Goal: Task Accomplishment & Management: Use online tool/utility

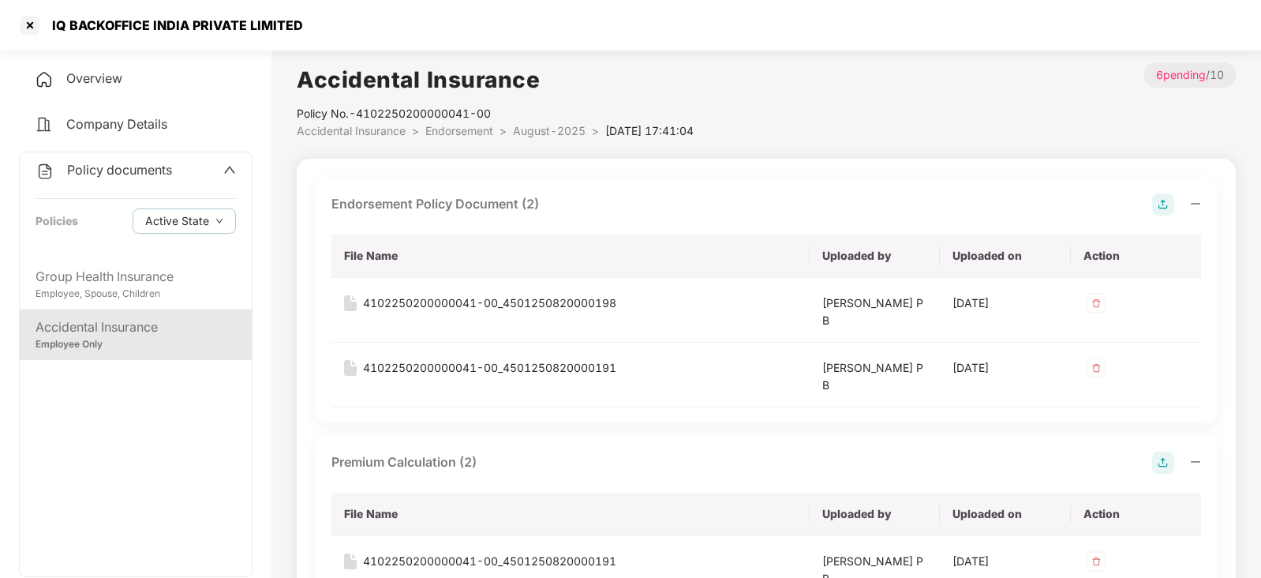
scroll to position [788, 0]
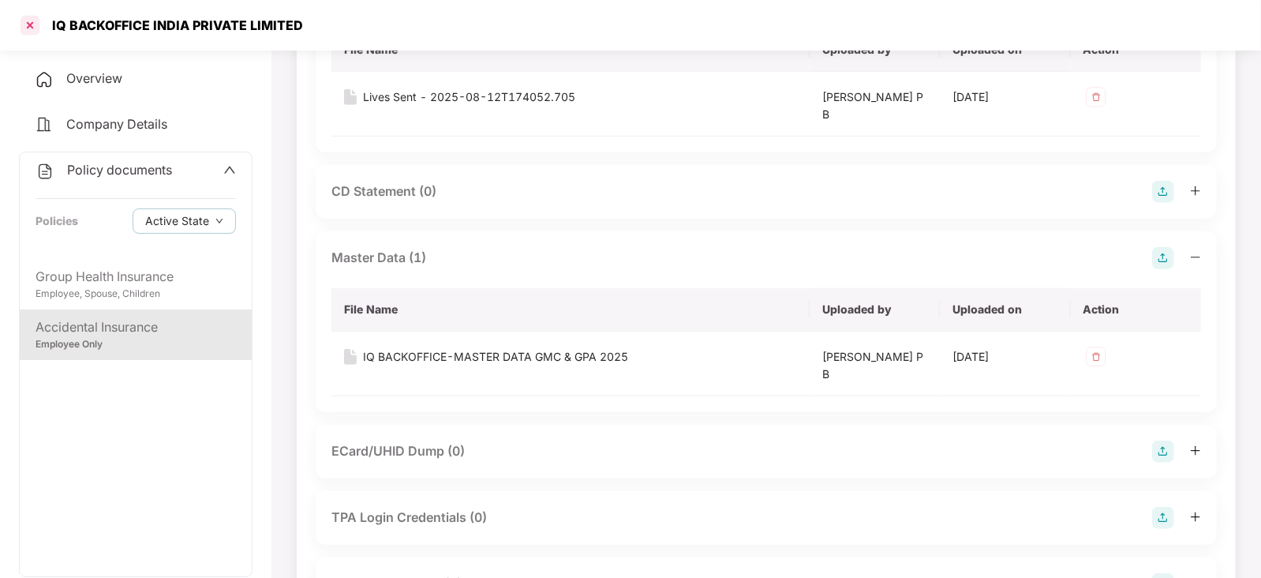
click at [24, 26] on div at bounding box center [29, 25] width 25 height 25
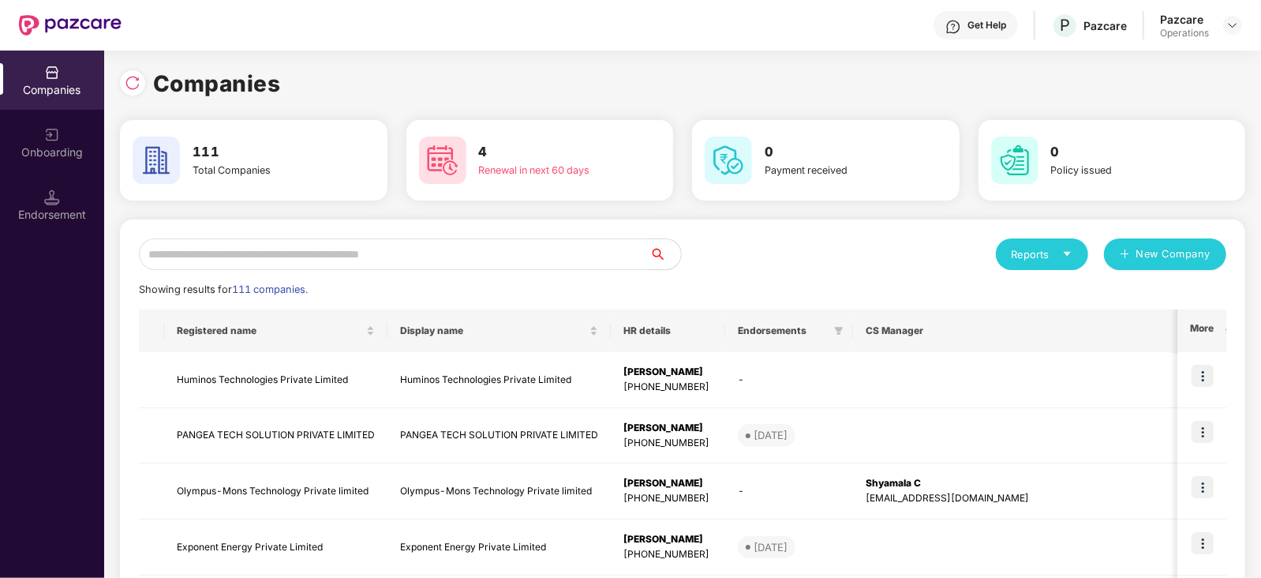
scroll to position [0, 0]
click at [50, 211] on div "Endorsement" at bounding box center [52, 215] width 104 height 16
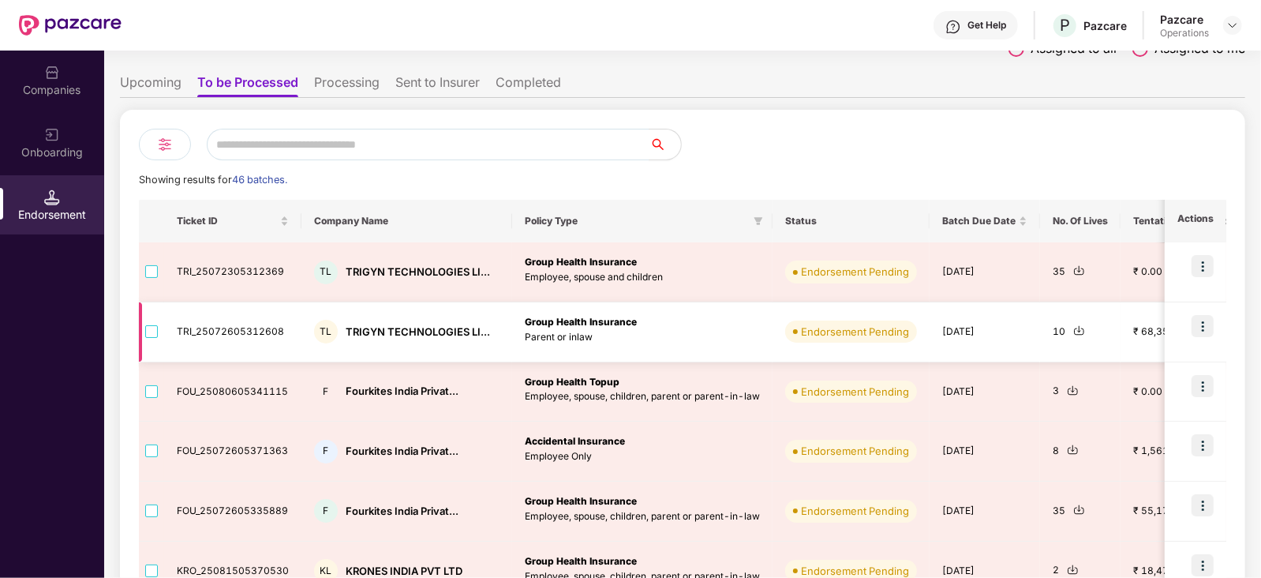
scroll to position [197, 0]
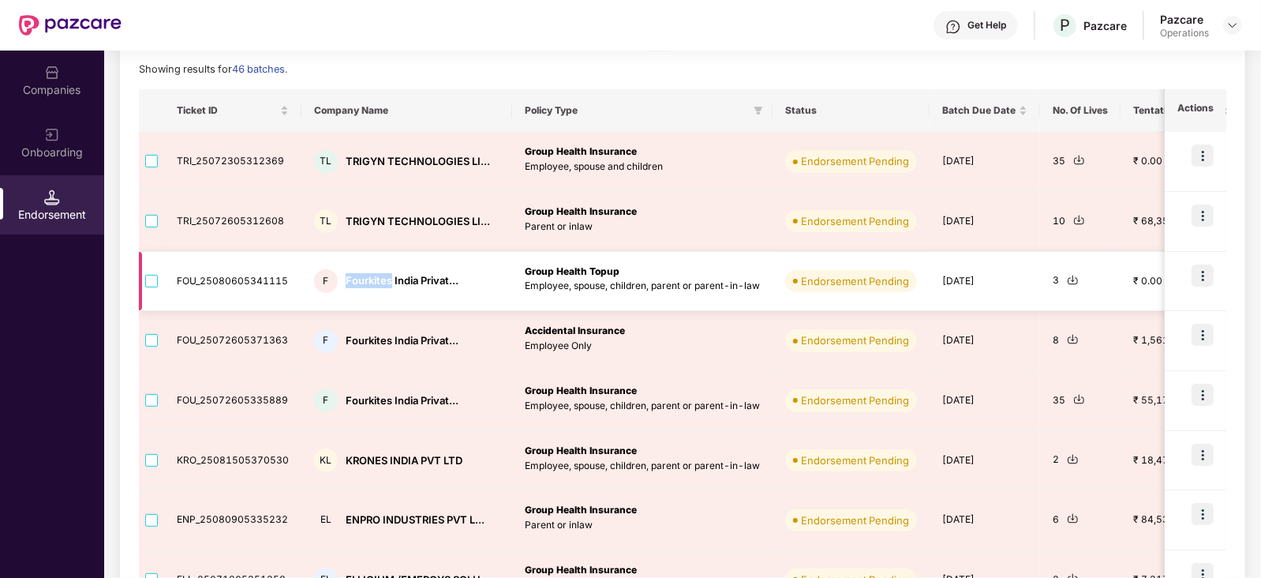
drag, startPoint x: 343, startPoint y: 282, endPoint x: 389, endPoint y: 288, distance: 46.2
click at [389, 288] on div "F Fourkites India Privat..." at bounding box center [406, 281] width 185 height 24
copy div "Fourkites"
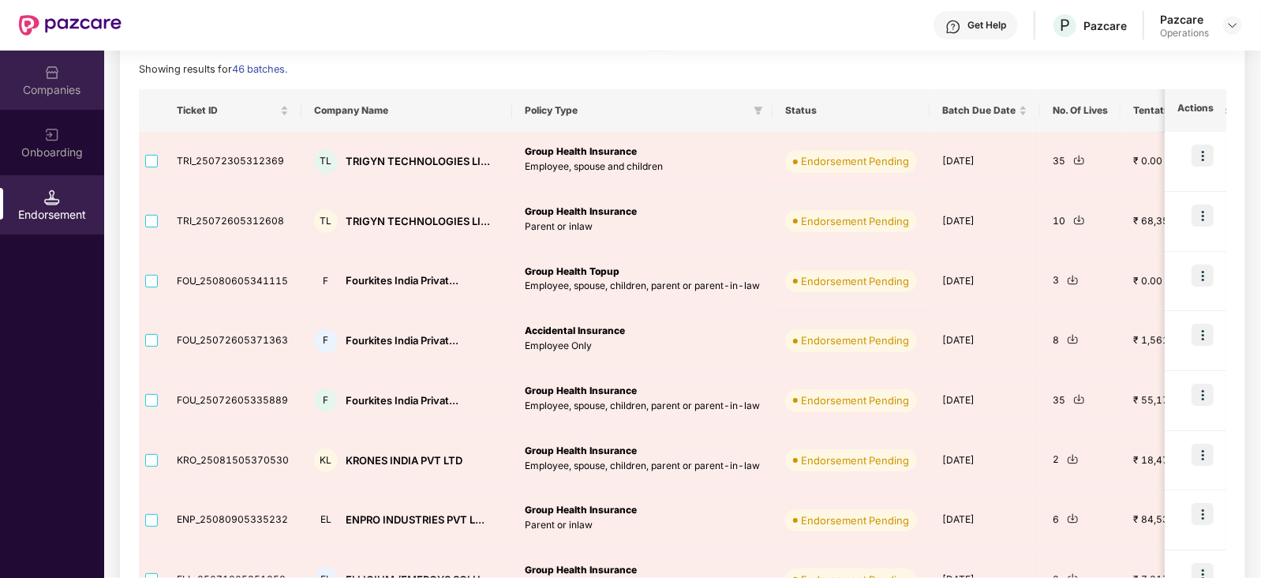
click at [67, 87] on div "Companies" at bounding box center [52, 90] width 104 height 16
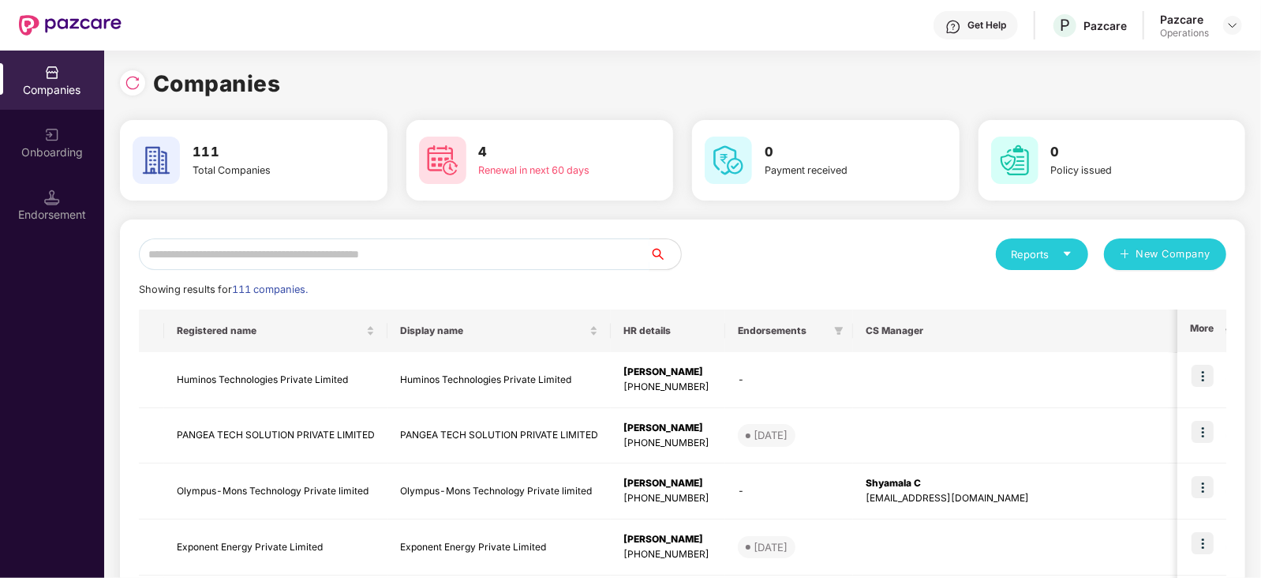
click at [223, 251] on input "text" at bounding box center [394, 254] width 511 height 32
paste input "*********"
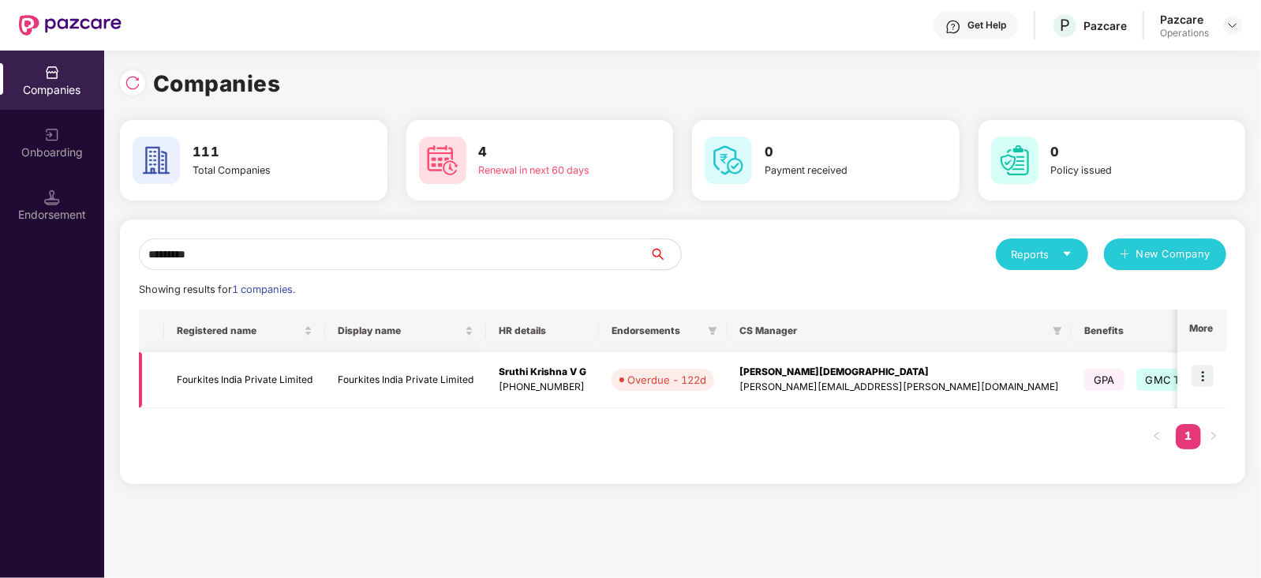
type input "*********"
click at [1202, 376] on img at bounding box center [1203, 376] width 22 height 22
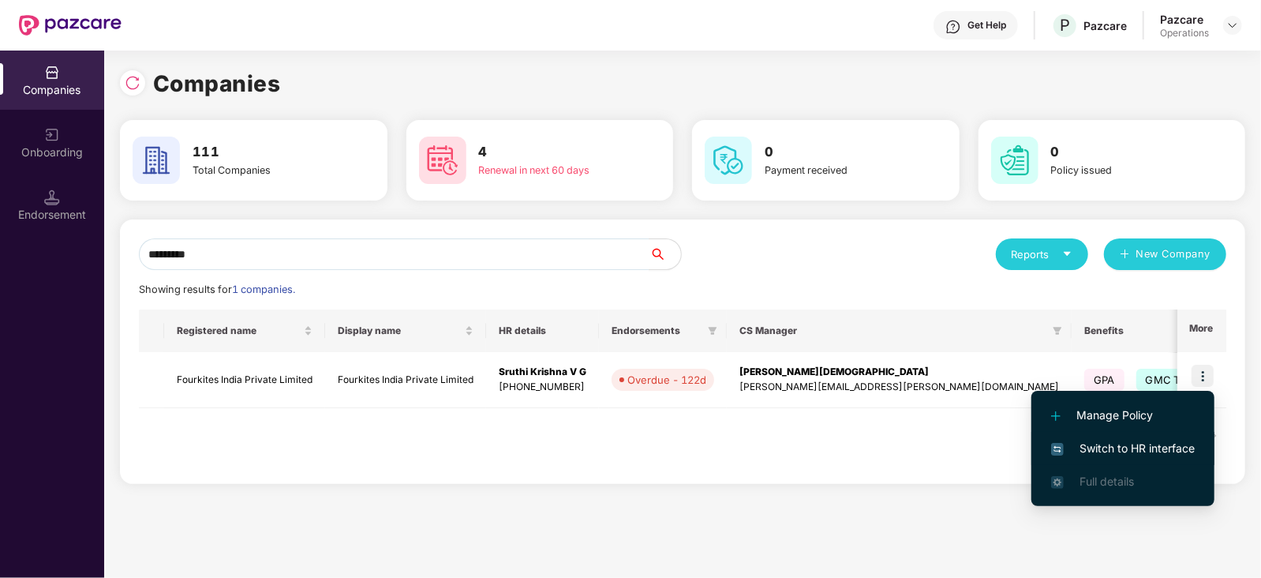
click at [1174, 442] on span "Switch to HR interface" at bounding box center [1123, 448] width 144 height 17
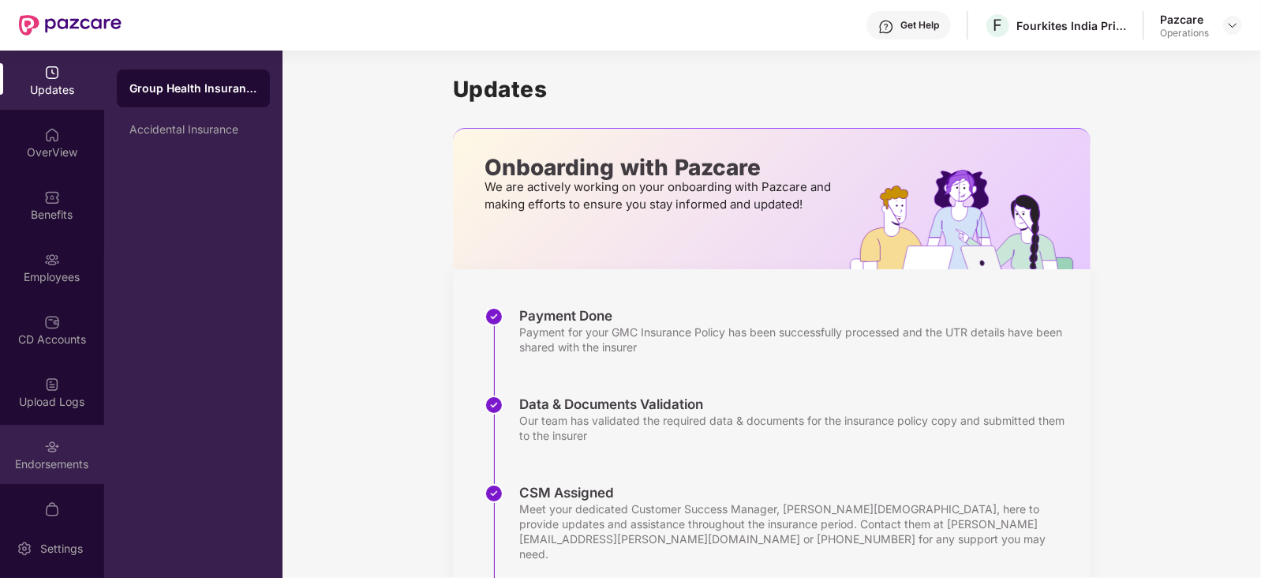
click at [30, 442] on div "Endorsements" at bounding box center [52, 454] width 104 height 59
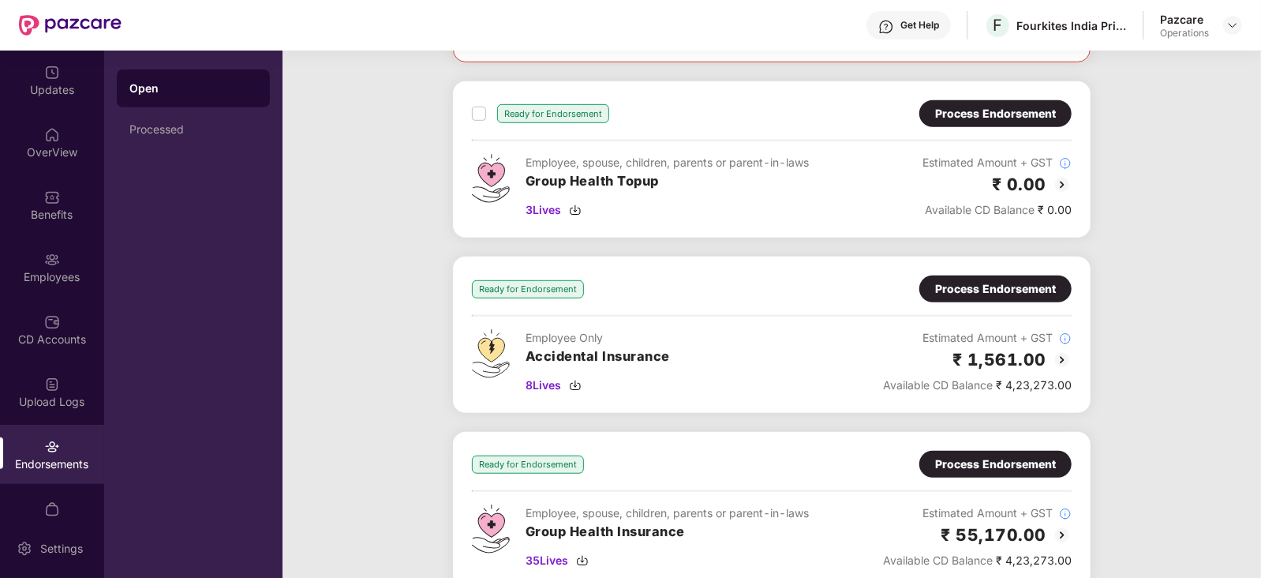
scroll to position [592, 0]
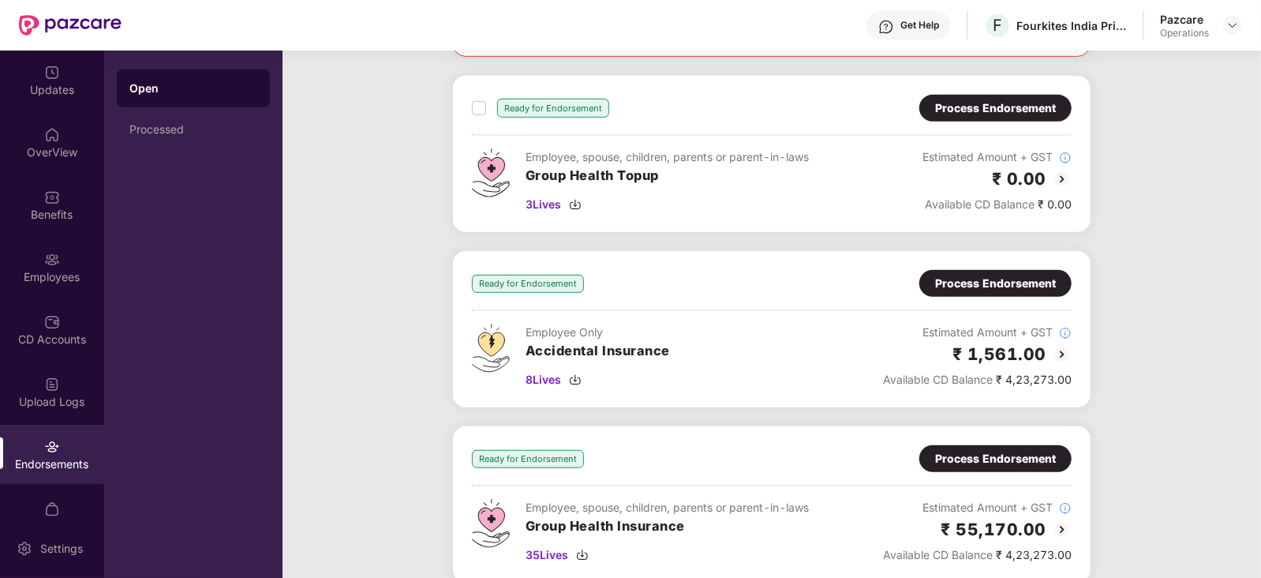
click at [936, 279] on div "Process Endorsement" at bounding box center [995, 283] width 121 height 17
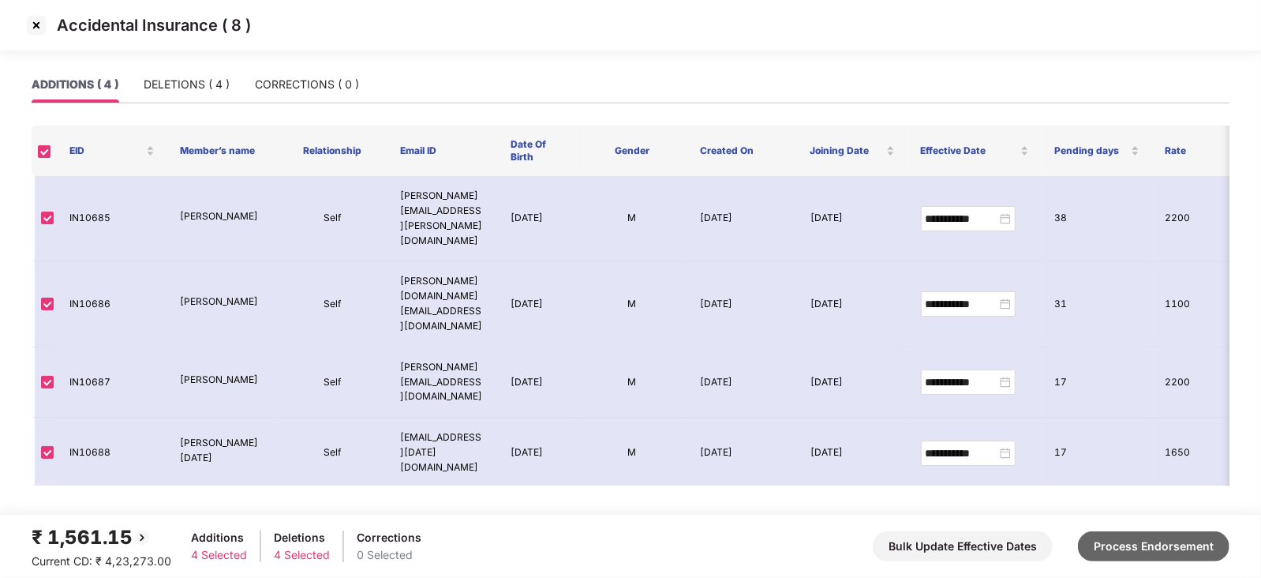
click at [1167, 558] on button "Process Endorsement" at bounding box center [1154, 546] width 152 height 30
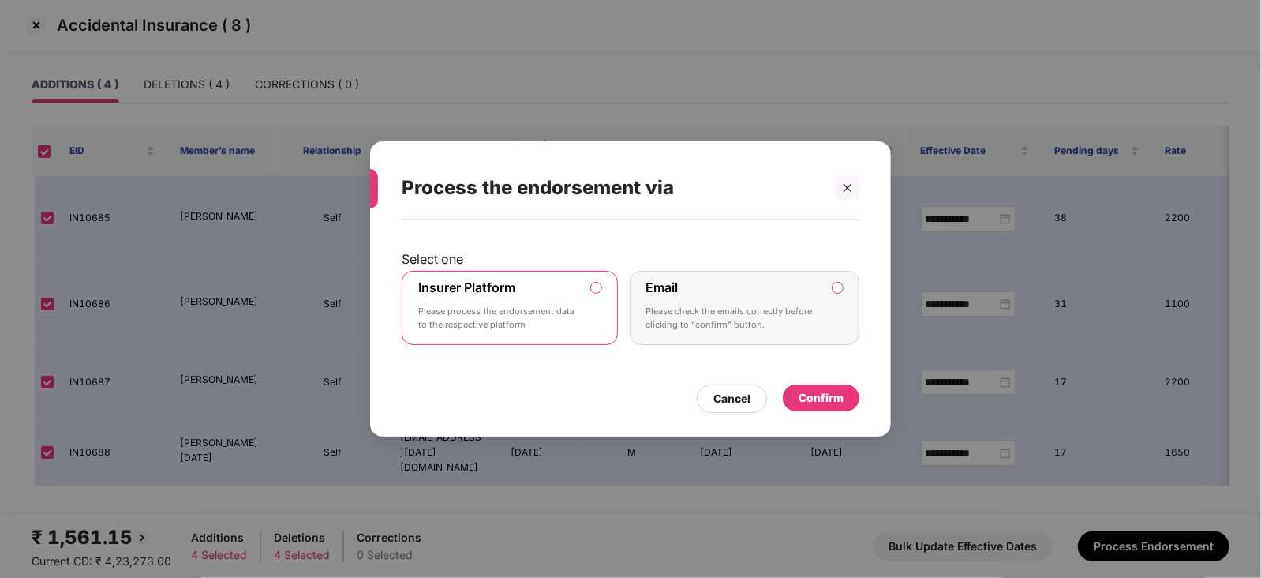
click at [808, 400] on div "Confirm" at bounding box center [821, 397] width 45 height 17
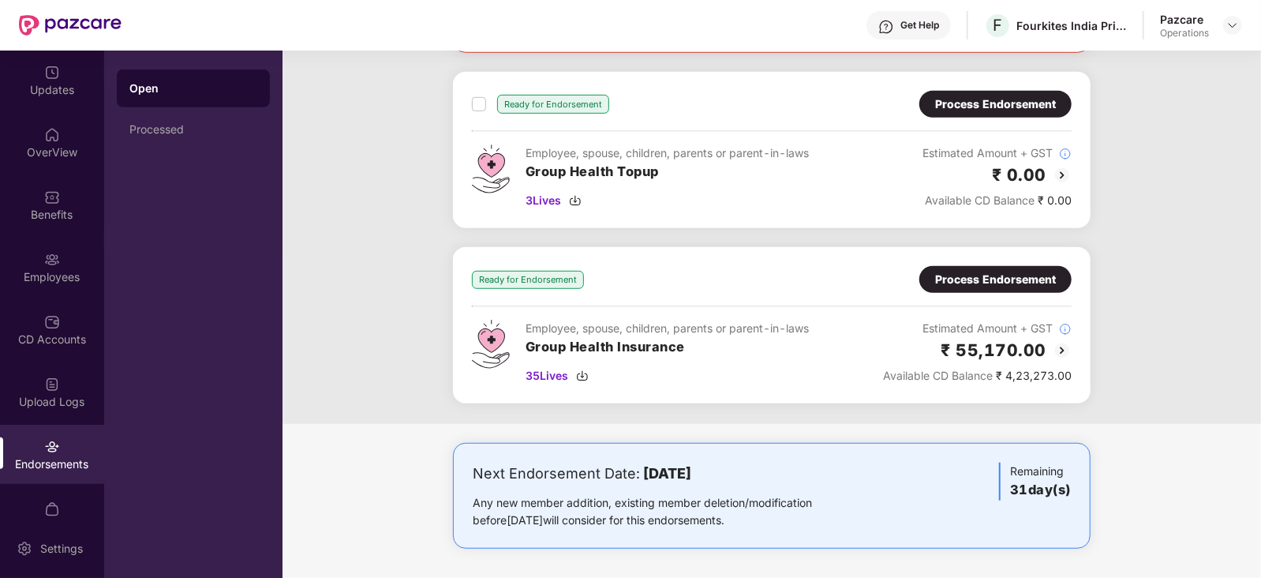
scroll to position [497, 0]
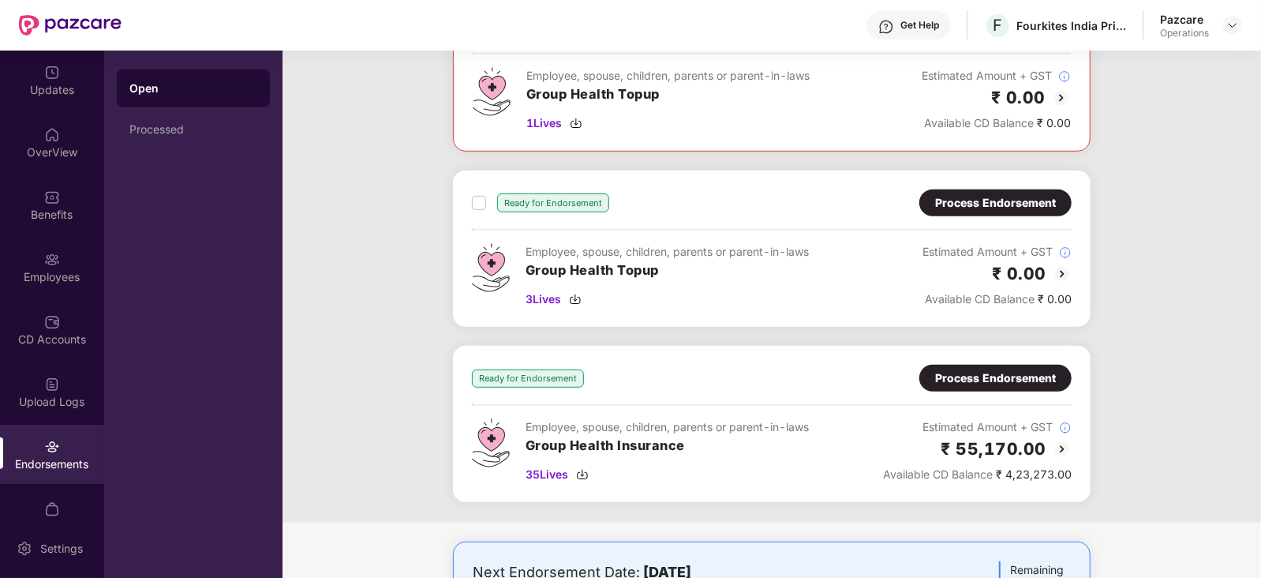
click at [963, 376] on div "Process Endorsement" at bounding box center [995, 377] width 121 height 17
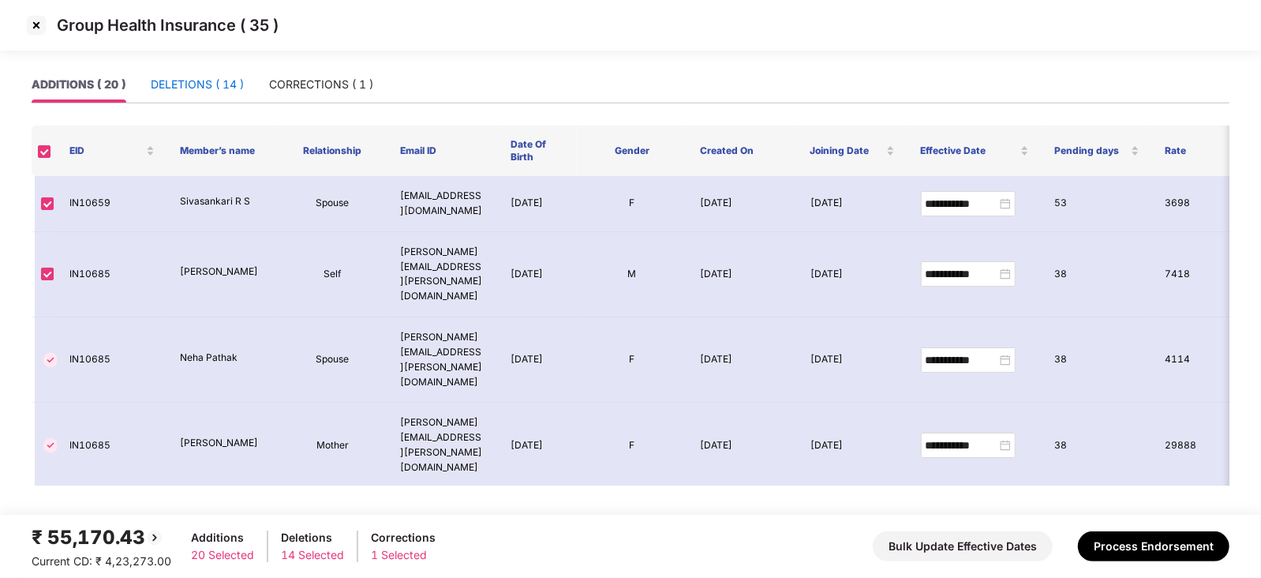
click at [201, 80] on div "DELETIONS ( 14 )" at bounding box center [197, 84] width 93 height 17
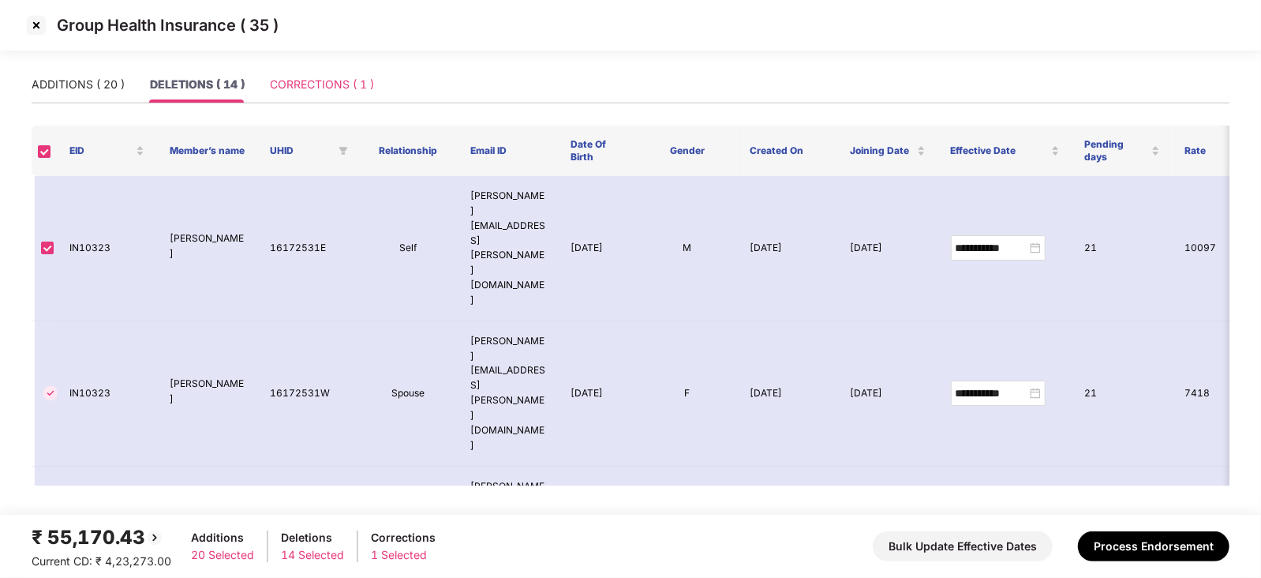
click at [315, 96] on div "CORRECTIONS ( 1 )" at bounding box center [322, 84] width 104 height 36
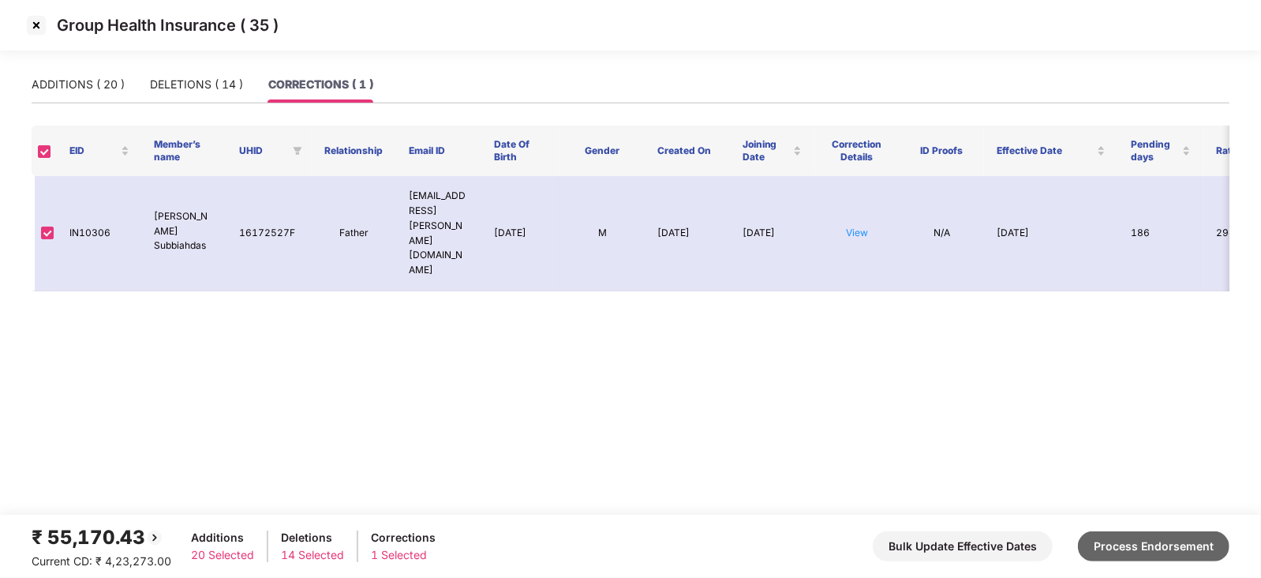
click at [1126, 546] on button "Process Endorsement" at bounding box center [1154, 546] width 152 height 30
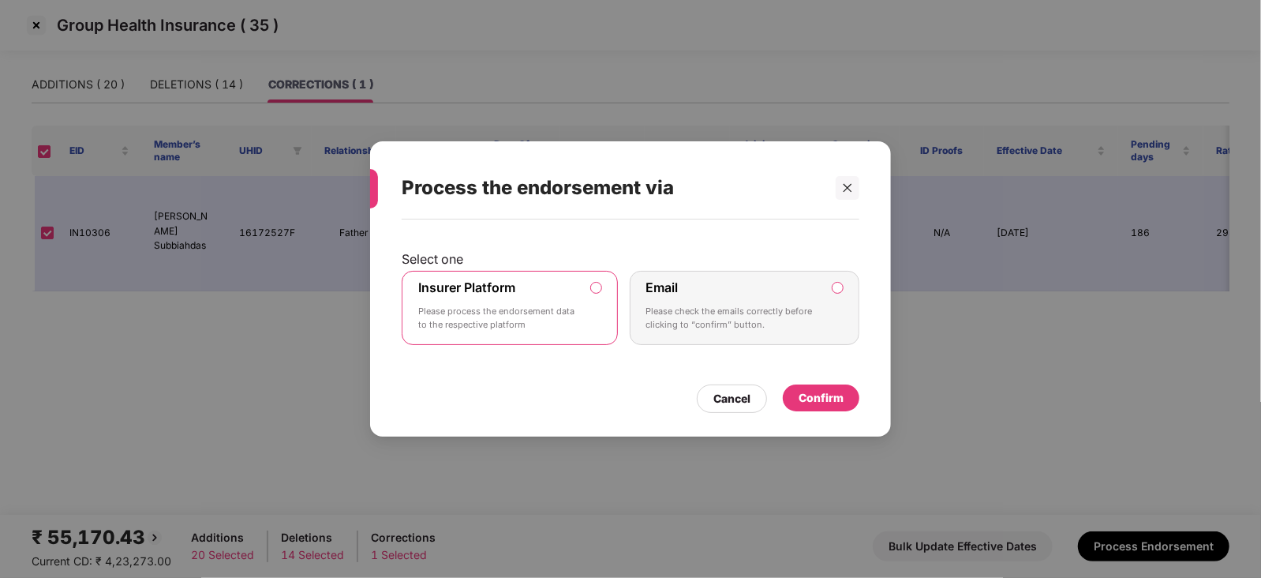
click at [808, 391] on div "Confirm" at bounding box center [821, 397] width 45 height 17
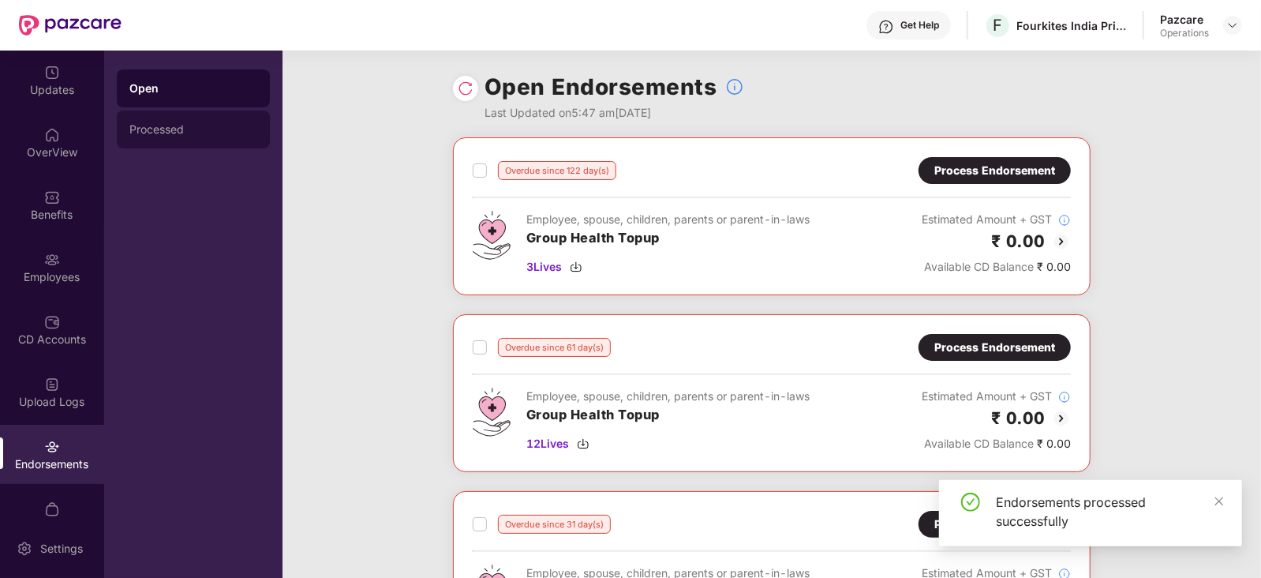
click at [152, 129] on div "Processed" at bounding box center [193, 129] width 128 height 13
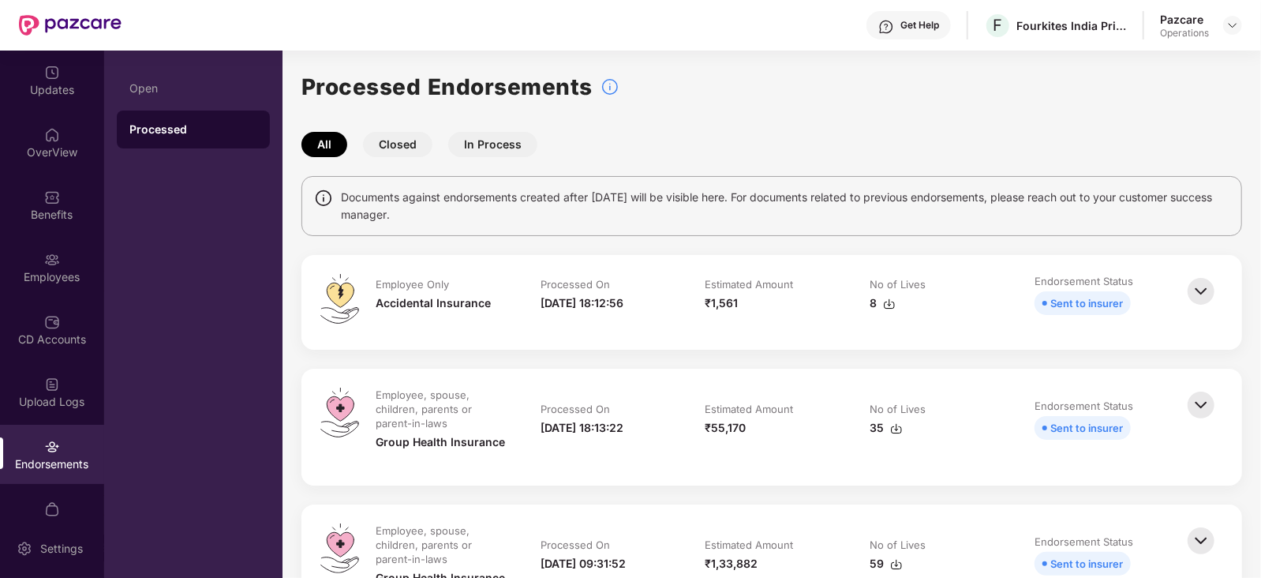
click at [884, 309] on img at bounding box center [889, 304] width 13 height 13
click at [855, 440] on td "No of Lives 35" at bounding box center [936, 426] width 165 height 79
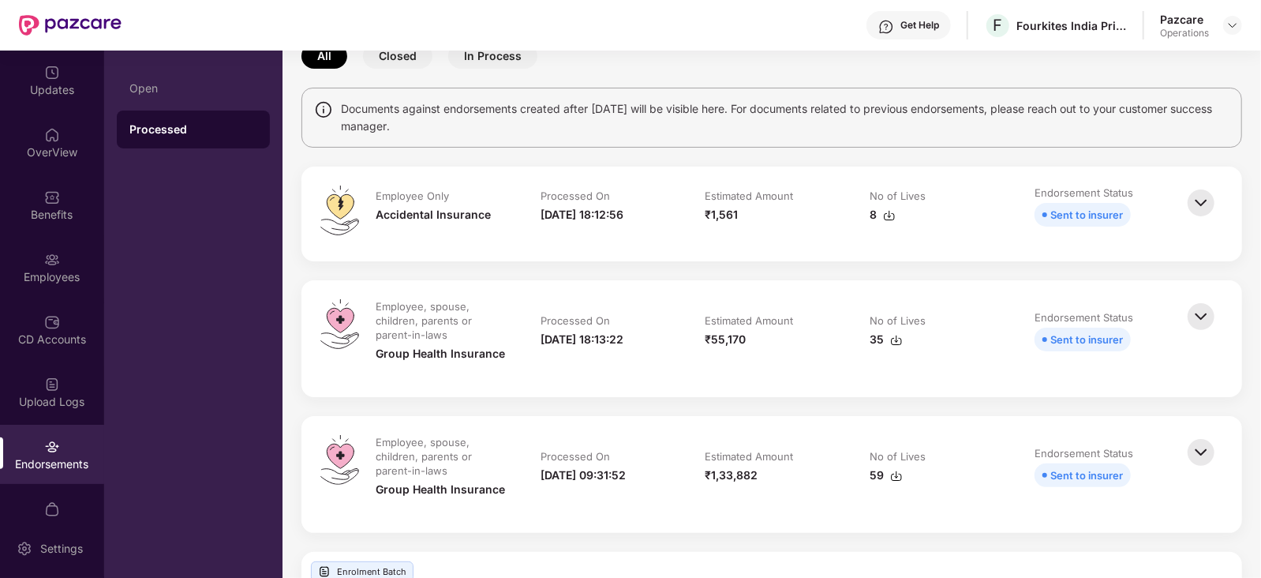
scroll to position [98, 0]
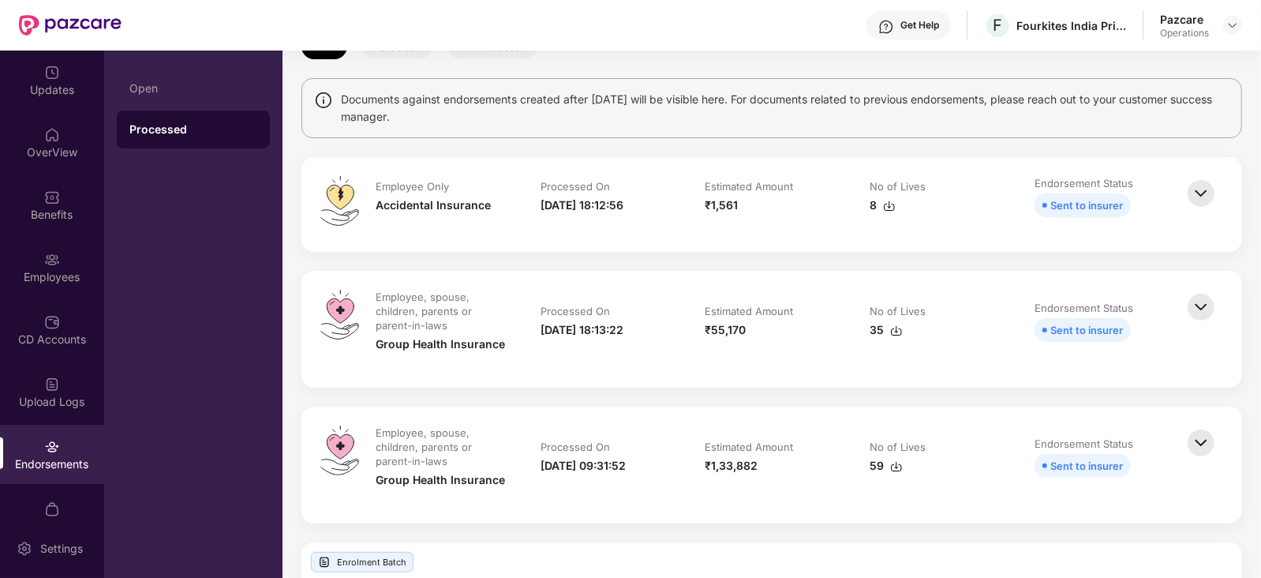
click at [893, 331] on img at bounding box center [896, 330] width 13 height 13
